Goal: Information Seeking & Learning: Learn about a topic

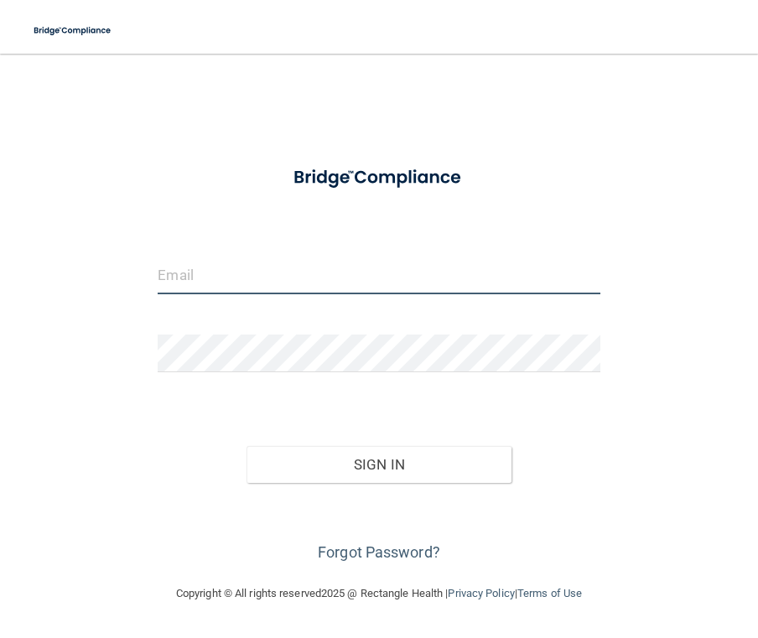
click at [275, 280] on input "email" at bounding box center [379, 276] width 442 height 38
type input "[PERSON_NAME][EMAIL_ADDRESS][PERSON_NAME][DOMAIN_NAME]"
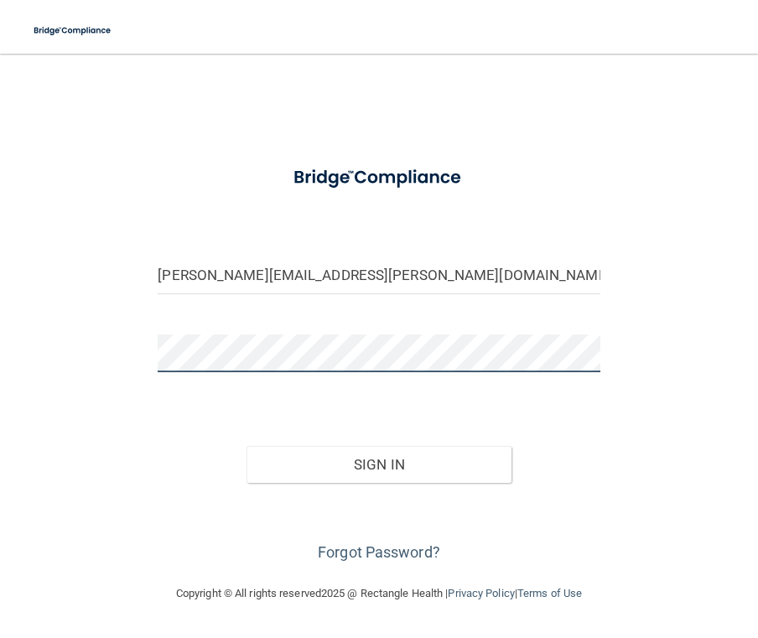
click at [247, 446] on button "Sign In" at bounding box center [379, 464] width 265 height 37
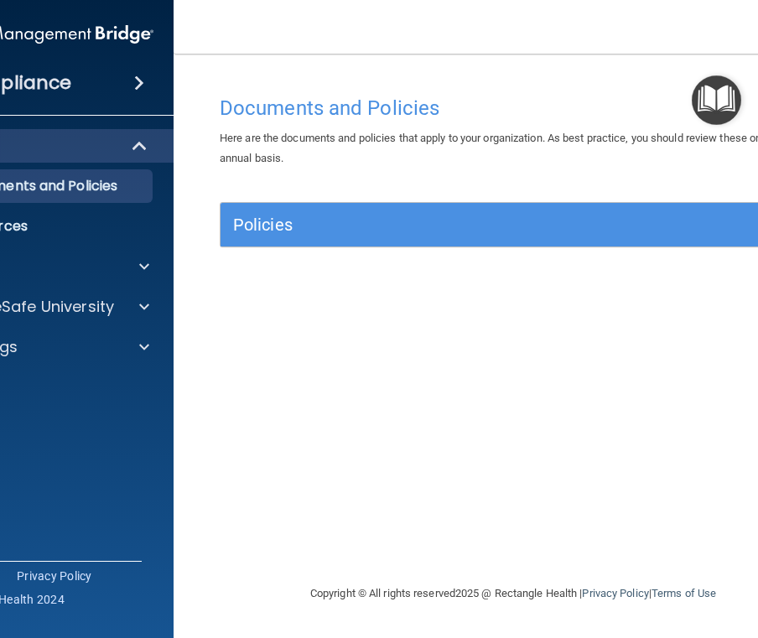
click at [215, 379] on div "Documents and Policies Here are the documents and policies that apply to your o…" at bounding box center [513, 335] width 612 height 496
click at [143, 309] on span at bounding box center [144, 307] width 10 height 20
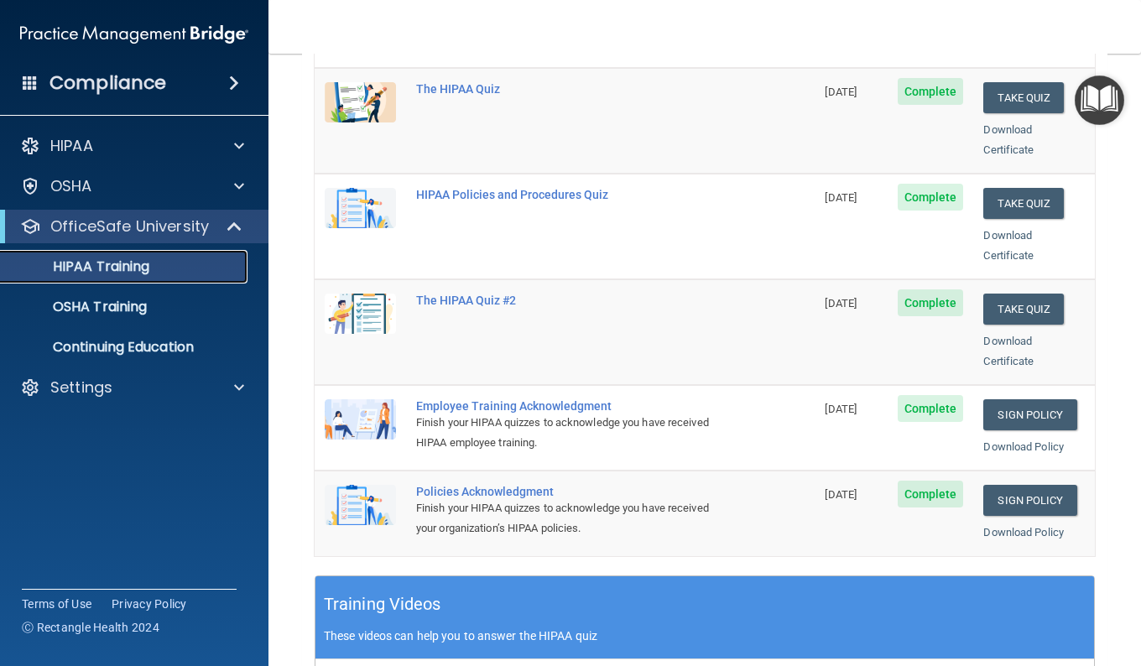
scroll to position [226, 0]
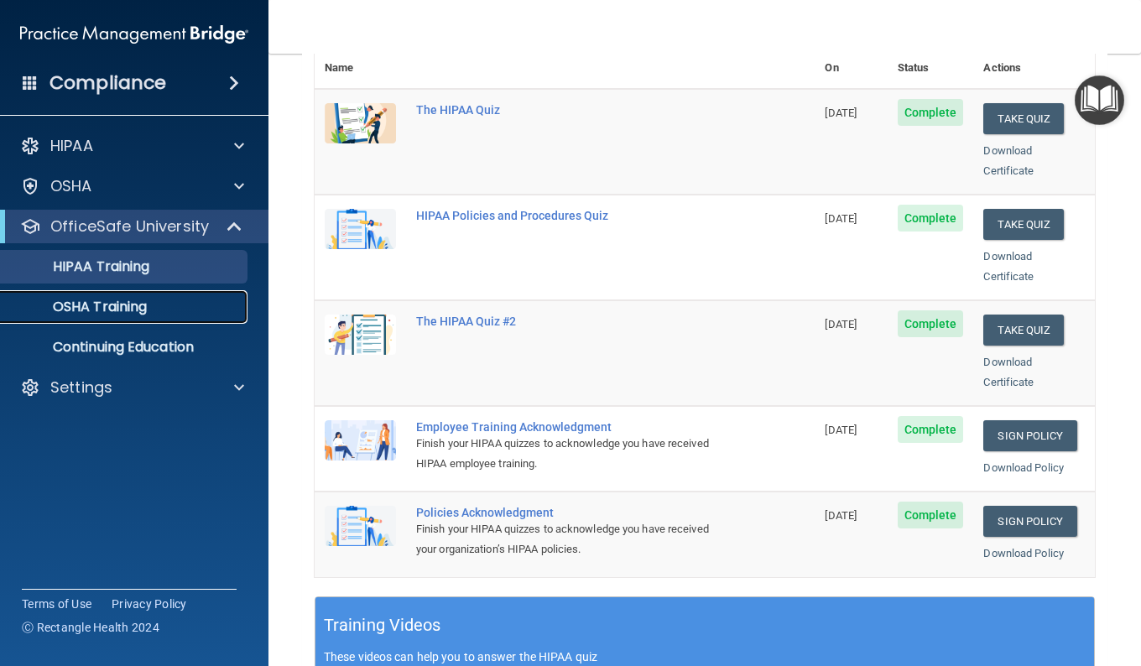
click at [122, 306] on p "OSHA Training" at bounding box center [79, 307] width 136 height 17
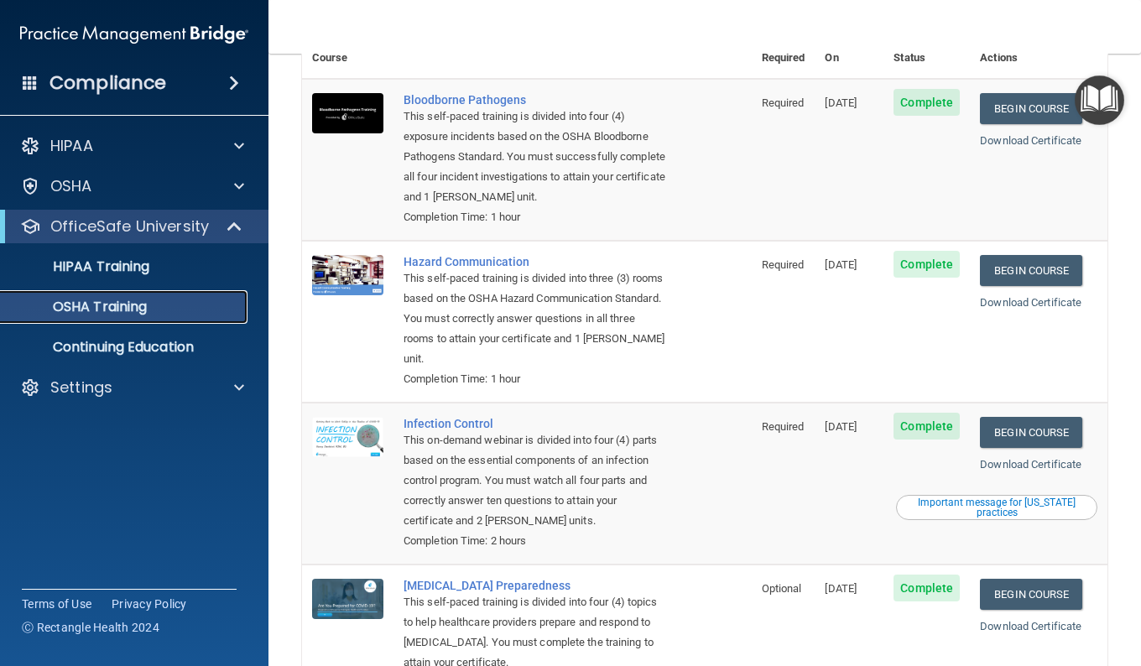
scroll to position [128, 0]
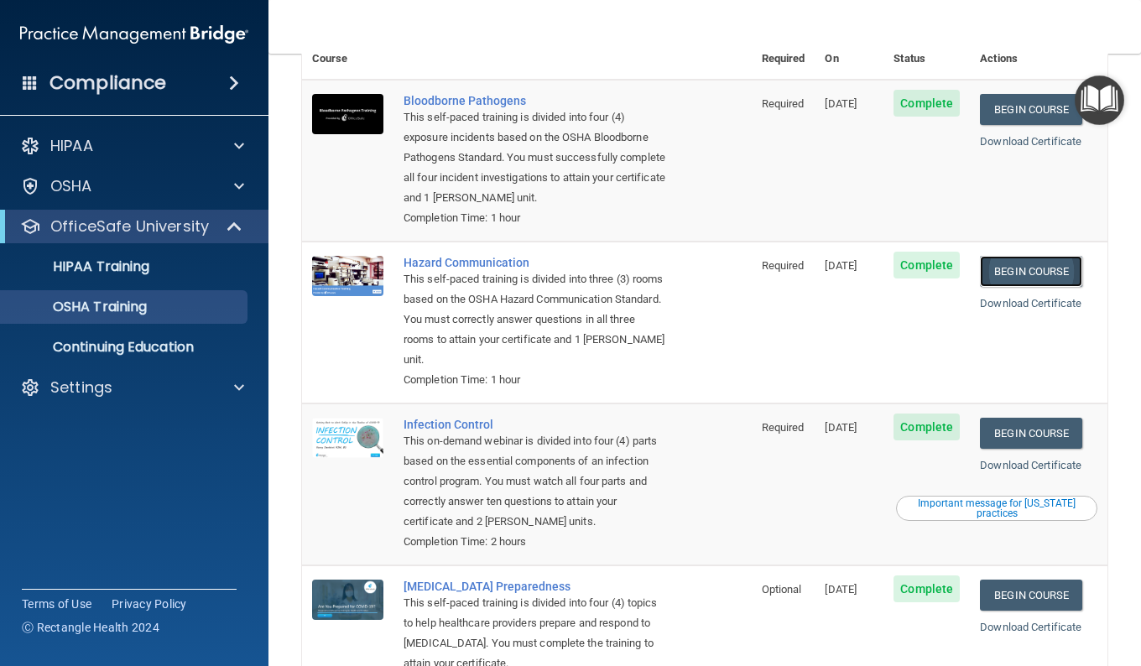
click at [757, 280] on link "Begin Course" at bounding box center [1031, 271] width 102 height 31
